Goal: Task Accomplishment & Management: Manage account settings

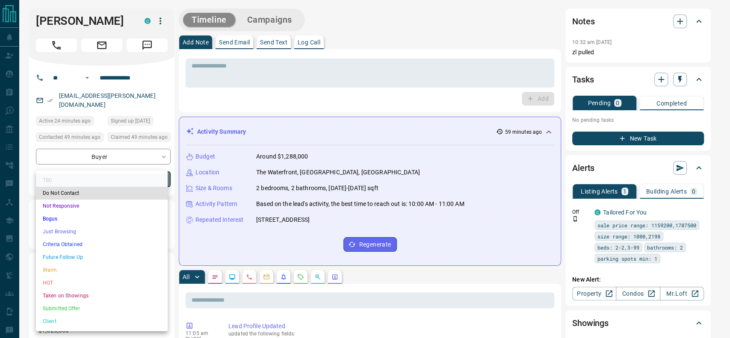
drag, startPoint x: 112, startPoint y: 263, endPoint x: 110, endPoint y: 268, distance: 5.8
click at [110, 268] on ul "TBD Do Not Contact Not Responsive Bogus Just Browsing Criteria Obtained Future …" at bounding box center [102, 251] width 132 height 161
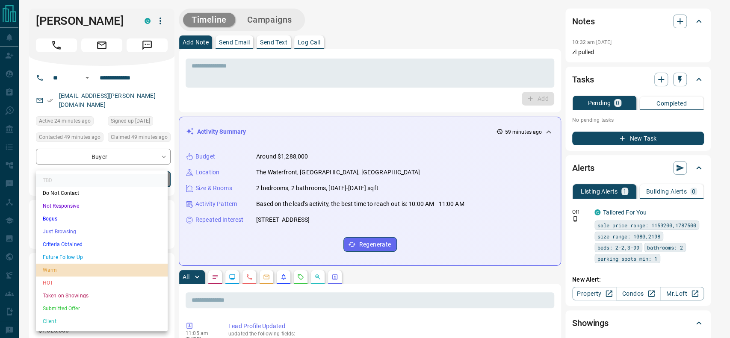
click at [110, 268] on li "Warm" at bounding box center [102, 270] width 132 height 13
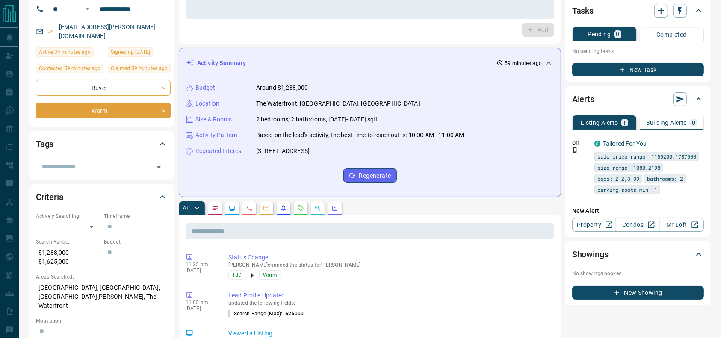
scroll to position [62, 0]
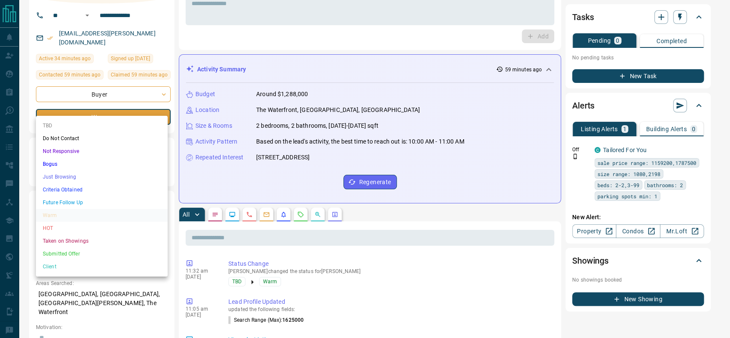
click at [60, 188] on li "Criteria Obtained" at bounding box center [102, 189] width 132 height 13
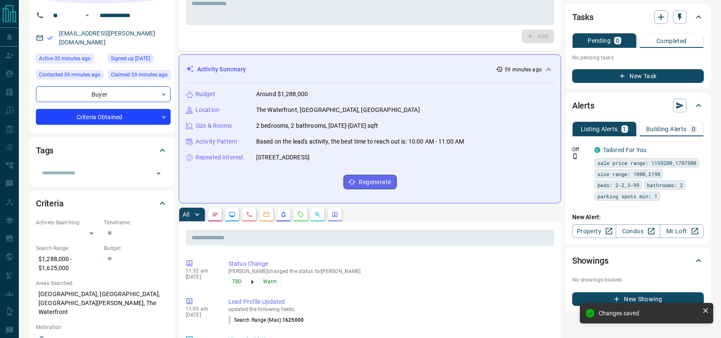
type input "*"
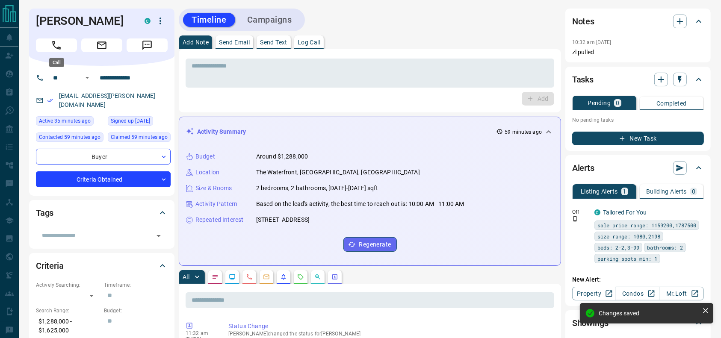
click at [51, 43] on icon "Call" at bounding box center [56, 45] width 11 height 11
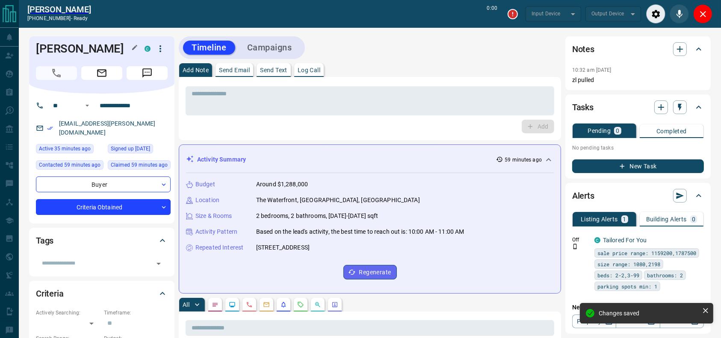
type input "*******"
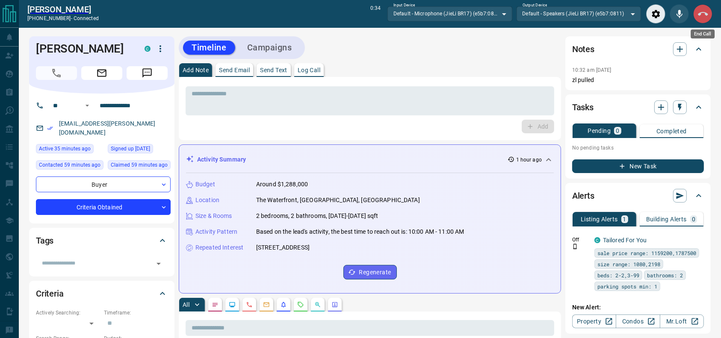
click at [705, 16] on icon "End Call" at bounding box center [703, 14] width 10 height 10
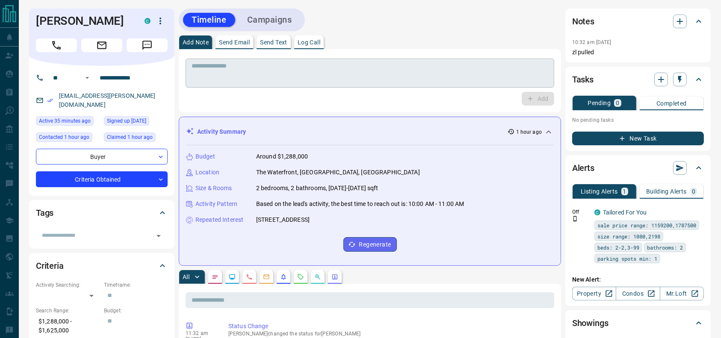
click at [472, 87] on div "* ​ Add" at bounding box center [370, 81] width 369 height 50
click at [468, 84] on div "* ​" at bounding box center [370, 73] width 369 height 29
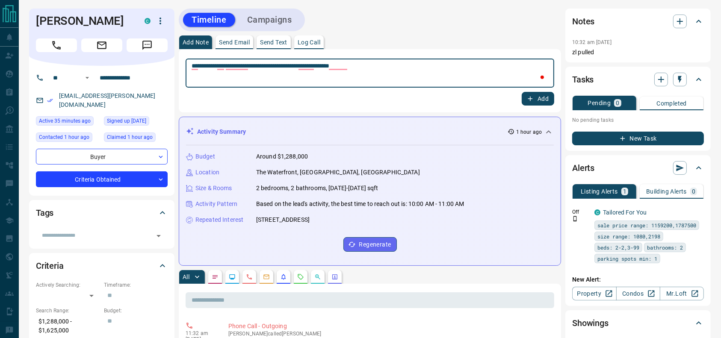
type textarea "**********"
click at [527, 96] on icon "button" at bounding box center [530, 99] width 8 height 8
